Goal: Register for event/course

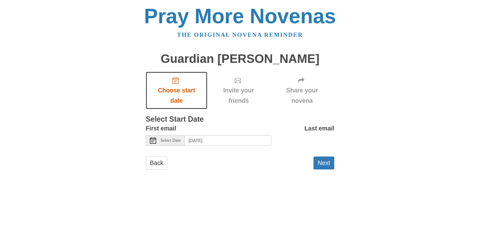
click at [177, 82] on icon "Choose start date" at bounding box center [176, 80] width 6 height 6
click at [171, 140] on span "Select Date" at bounding box center [171, 140] width 20 height 4
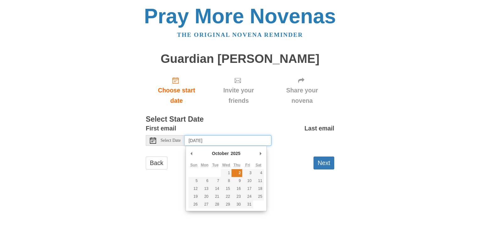
type input "Thursday, October 2nd"
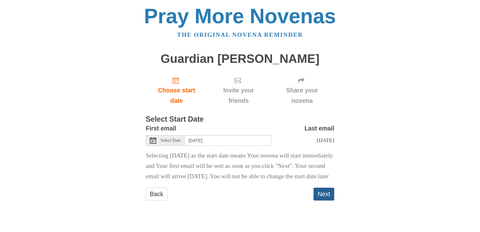
click at [324, 200] on button "Next" at bounding box center [324, 194] width 21 height 13
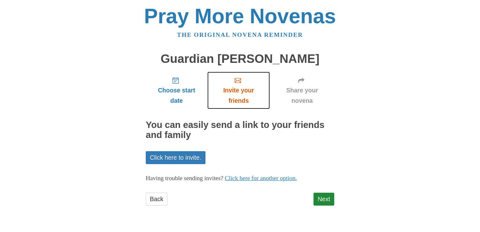
click at [240, 89] on span "Invite your friends" at bounding box center [239, 95] width 50 height 21
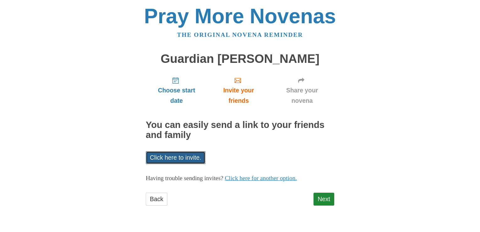
click at [163, 157] on link "Click here to invite." at bounding box center [176, 157] width 60 height 13
click at [324, 197] on link "Next" at bounding box center [324, 199] width 21 height 13
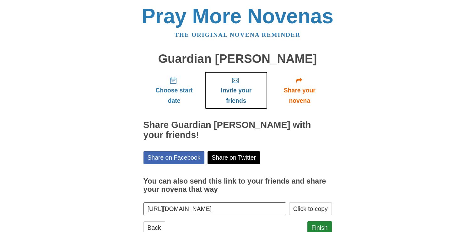
click at [236, 91] on span "Invite your friends" at bounding box center [236, 95] width 50 height 21
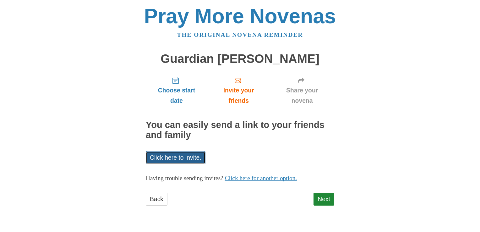
click at [166, 153] on link "Click here to invite." at bounding box center [176, 157] width 60 height 13
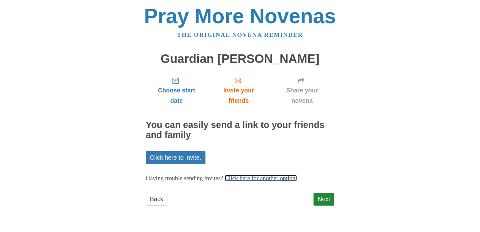
click at [268, 180] on link "Click here for another option." at bounding box center [261, 178] width 72 height 7
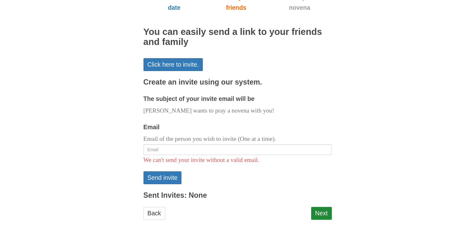
scroll to position [98, 0]
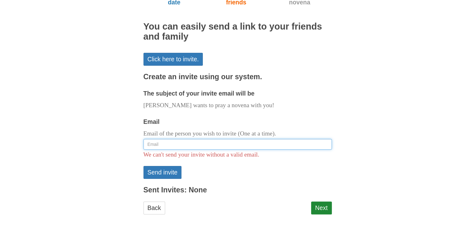
click at [157, 141] on input "Email" at bounding box center [238, 144] width 189 height 11
type input "kevinrivera270@gmail.com"
click at [208, 145] on input "kevinrivera270@gmail.com" at bounding box center [238, 144] width 189 height 11
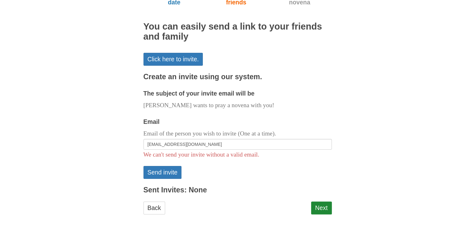
click at [296, 168] on form "The subject of your invite email will be Luz wants to pray a novena with you! E…" at bounding box center [238, 133] width 189 height 91
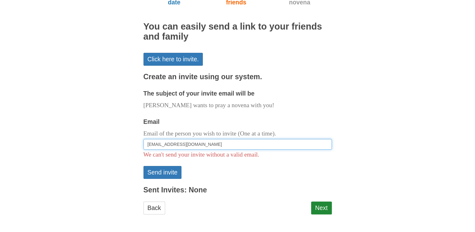
click at [241, 146] on input "kevinrivera270@gmail.com" at bounding box center [238, 144] width 189 height 11
click at [204, 145] on input "kevinrivera270@gmail.com" at bounding box center [238, 144] width 189 height 11
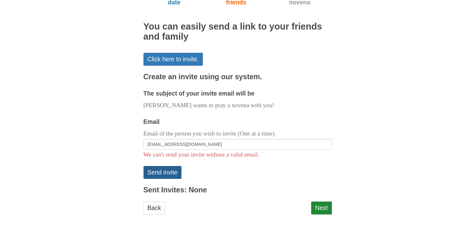
click at [151, 173] on button "Send invite" at bounding box center [163, 172] width 38 height 13
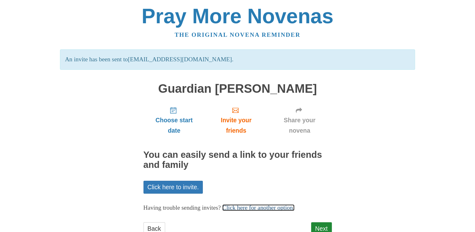
click at [267, 209] on link "Click here for another option." at bounding box center [258, 207] width 72 height 7
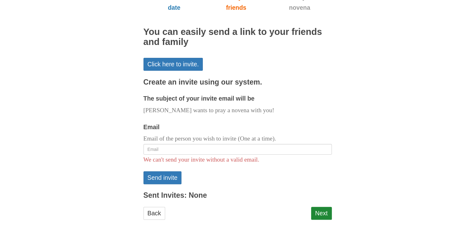
scroll to position [128, 0]
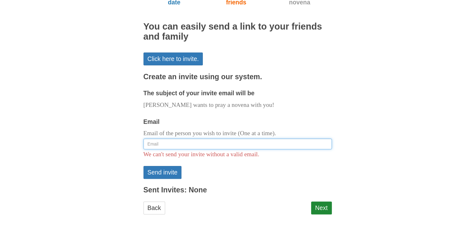
click at [174, 148] on input "Email" at bounding box center [238, 144] width 189 height 11
type input "s"
type input "i"
click at [167, 146] on input "Email" at bounding box center [238, 144] width 189 height 11
type input "ryoriv1610@gmail.com"
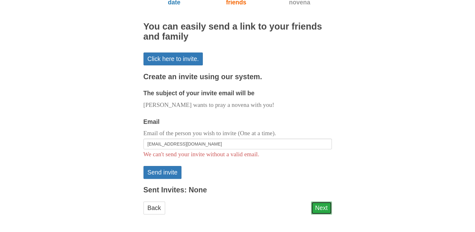
click at [321, 209] on link "Next" at bounding box center [321, 207] width 21 height 13
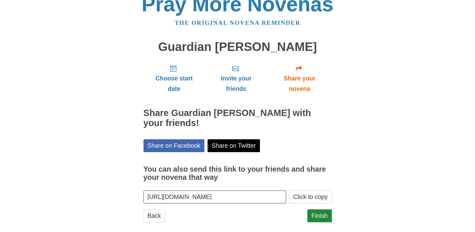
scroll to position [20, 0]
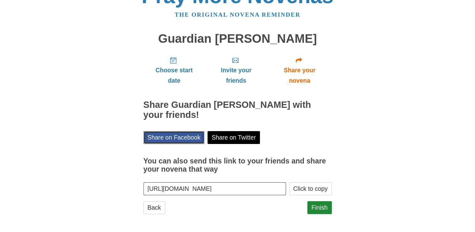
click at [181, 137] on link "Share on Facebook" at bounding box center [174, 137] width 61 height 13
